Goal: Task Accomplishment & Management: Use online tool/utility

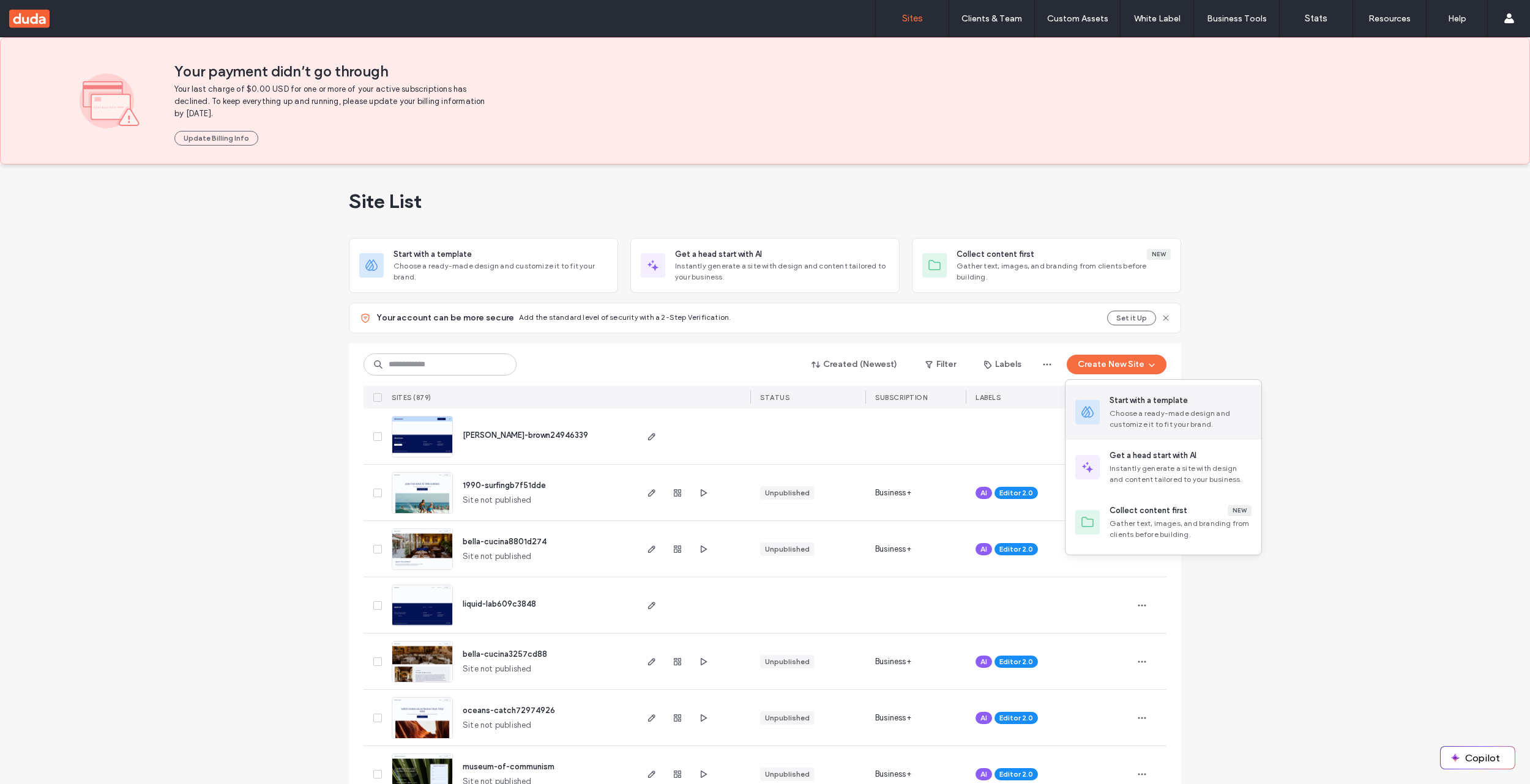
click at [1140, 400] on div "Start with a template" at bounding box center [1149, 401] width 78 height 12
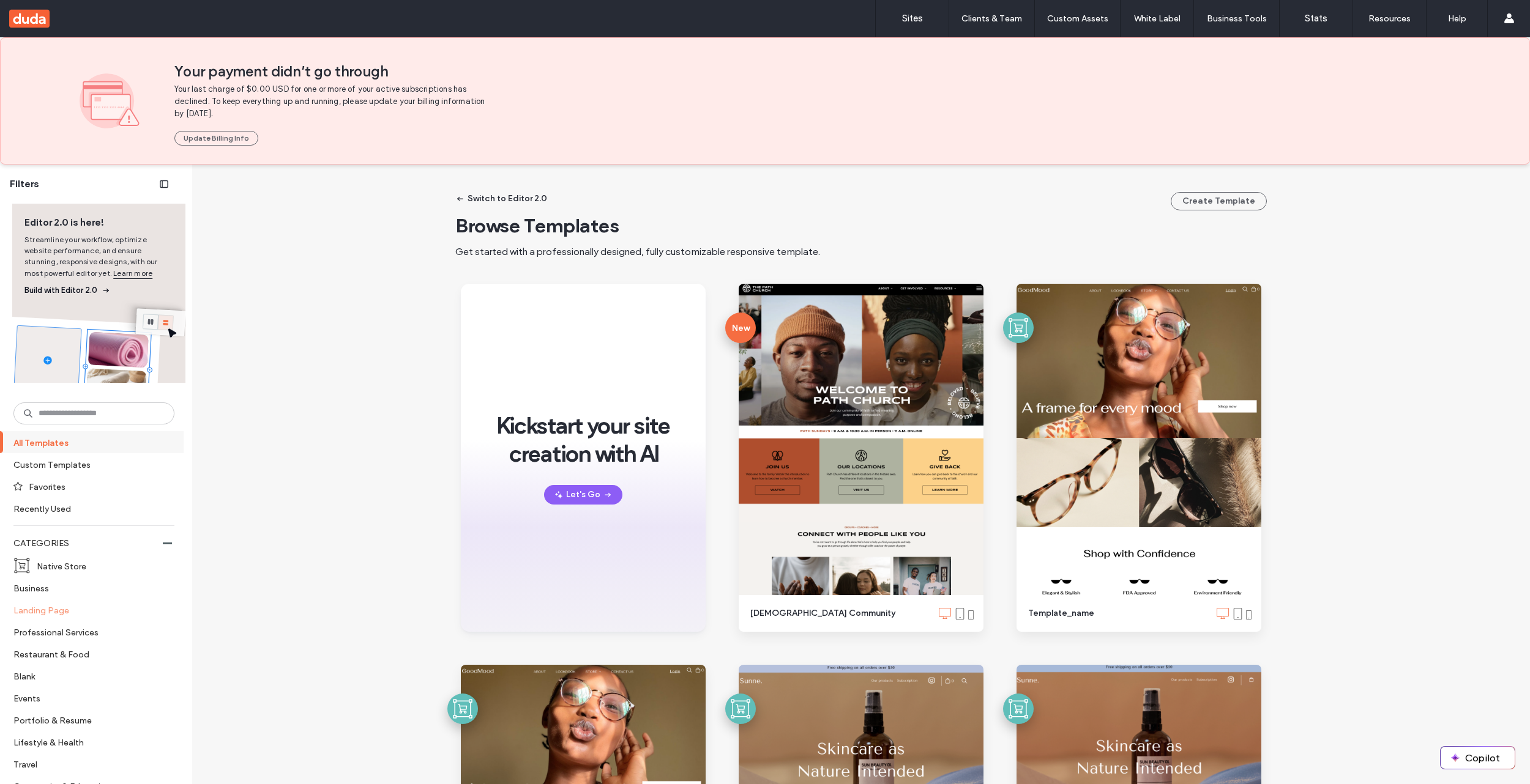
click at [55, 612] on label "Landing Page" at bounding box center [89, 610] width 151 height 21
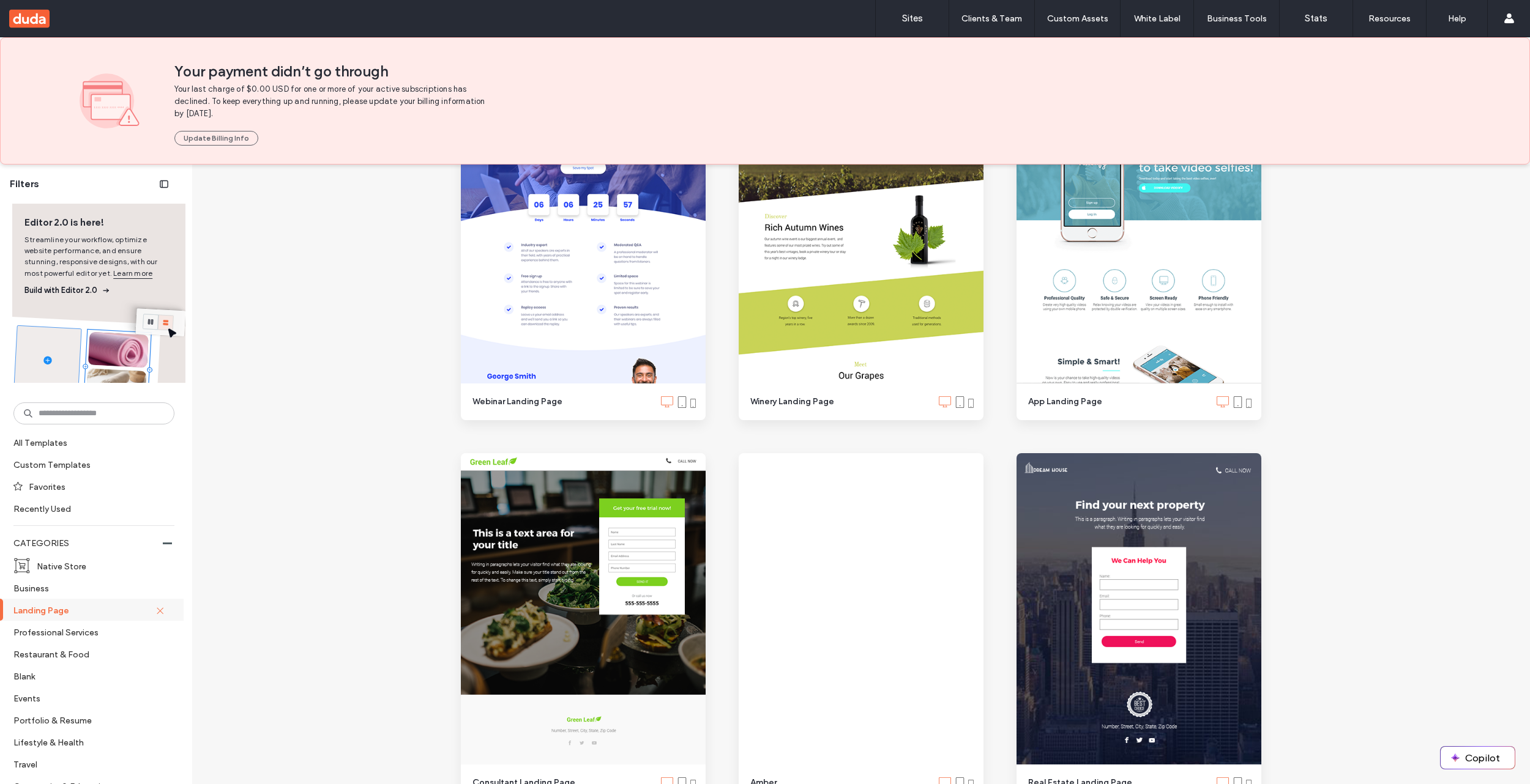
scroll to position [688, 0]
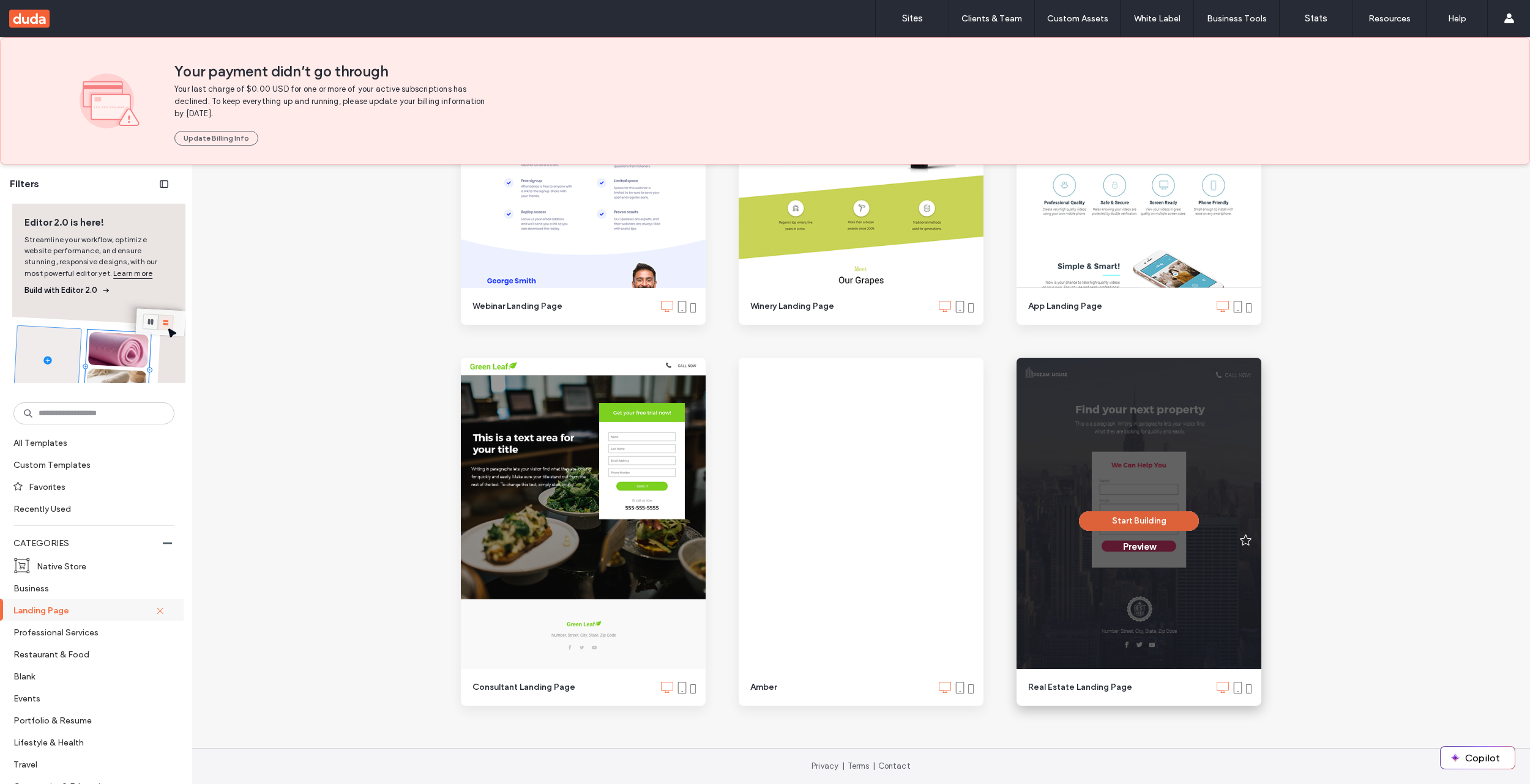
click at [1163, 520] on button "Start Building" at bounding box center [1138, 521] width 120 height 19
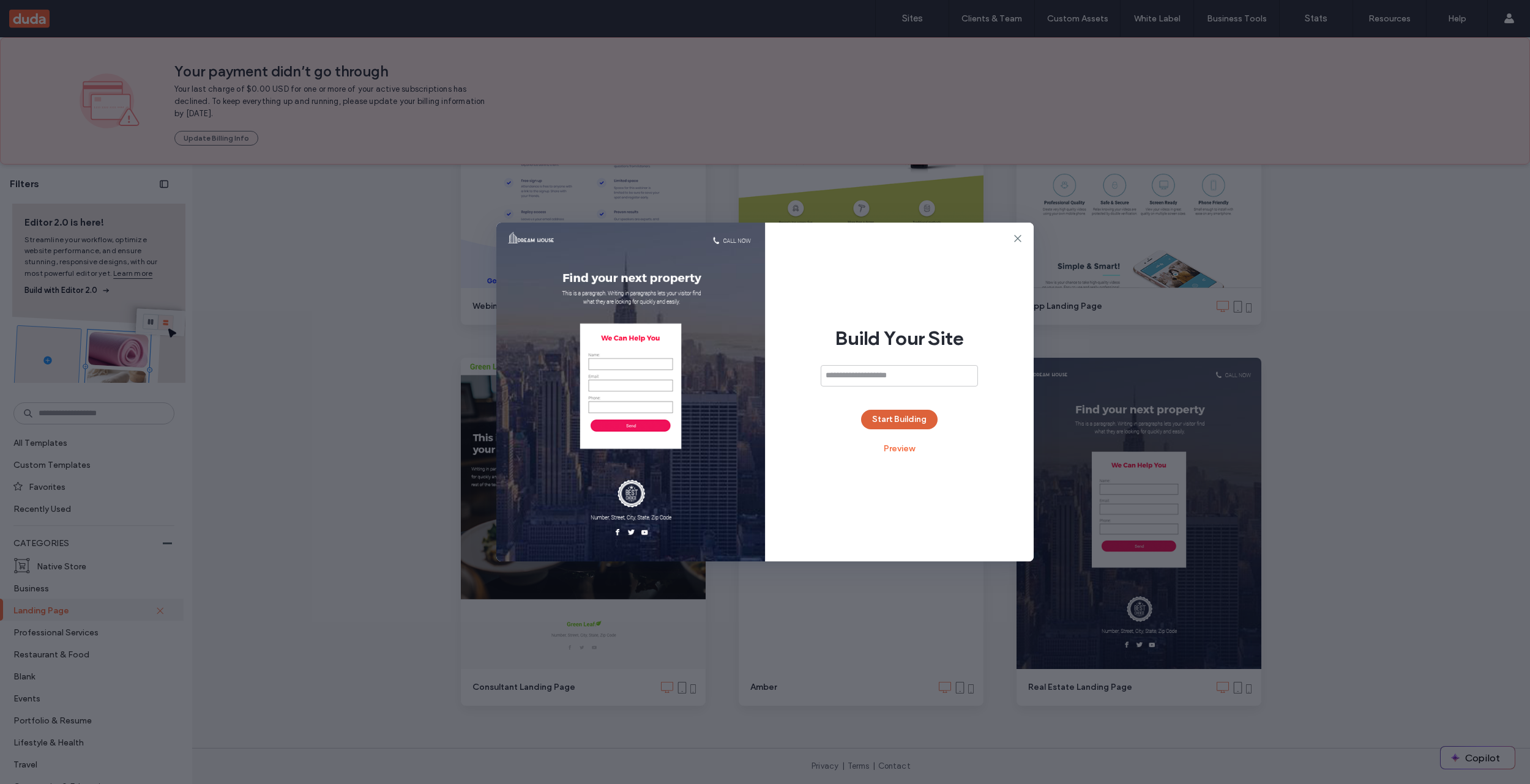
click at [908, 427] on button "Start Building" at bounding box center [899, 419] width 76 height 19
